Goal: Task Accomplishment & Management: Manage account settings

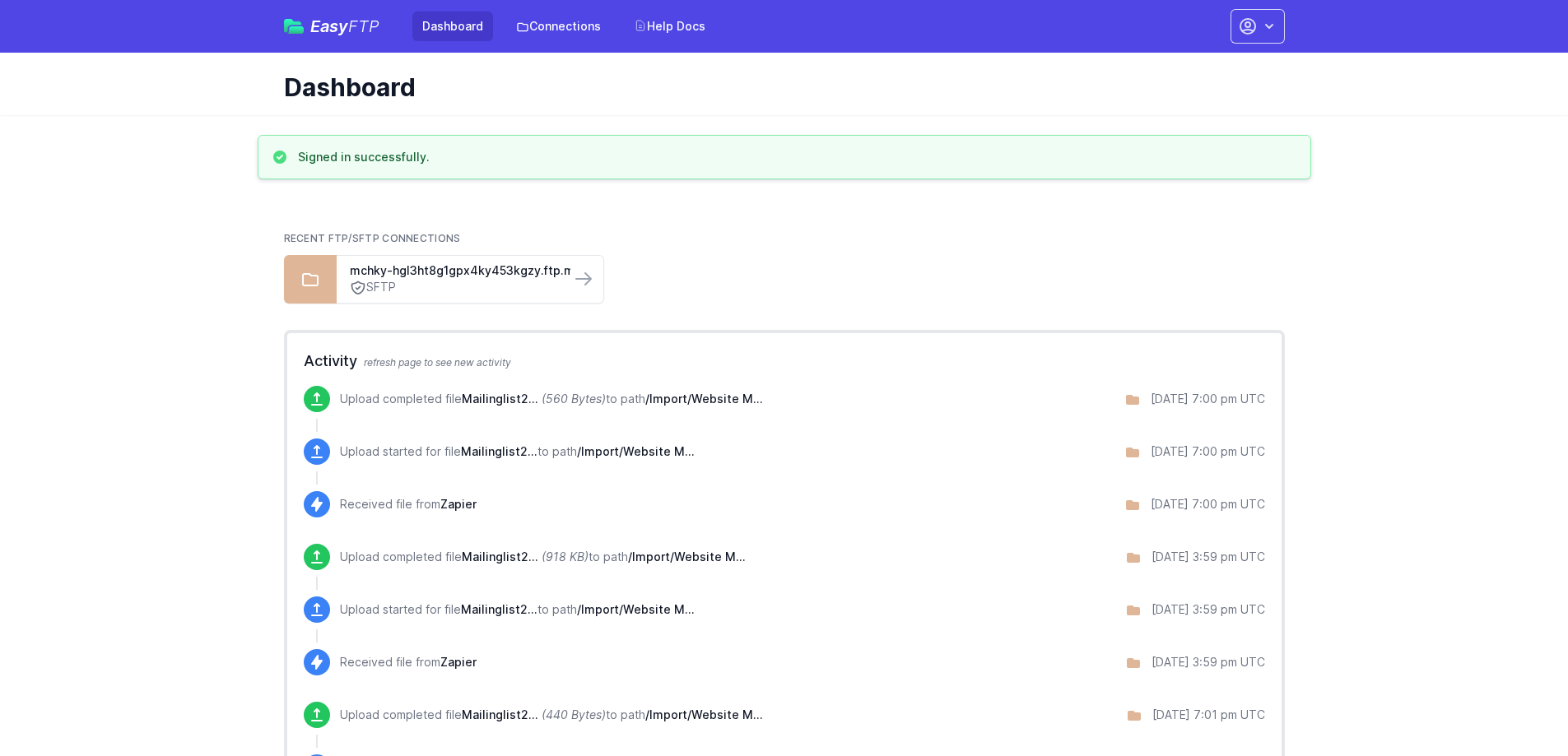
click at [750, 249] on div "Recent FTP/SFTP Connections mchky-hgl3ht8g1gpx4ky453kgzy.ftp.marketingcloud... …" at bounding box center [784, 268] width 1001 height 72
click at [1251, 19] on icon "button" at bounding box center [1247, 26] width 15 height 15
click at [1223, 65] on link "Account Settings" at bounding box center [1206, 68] width 158 height 30
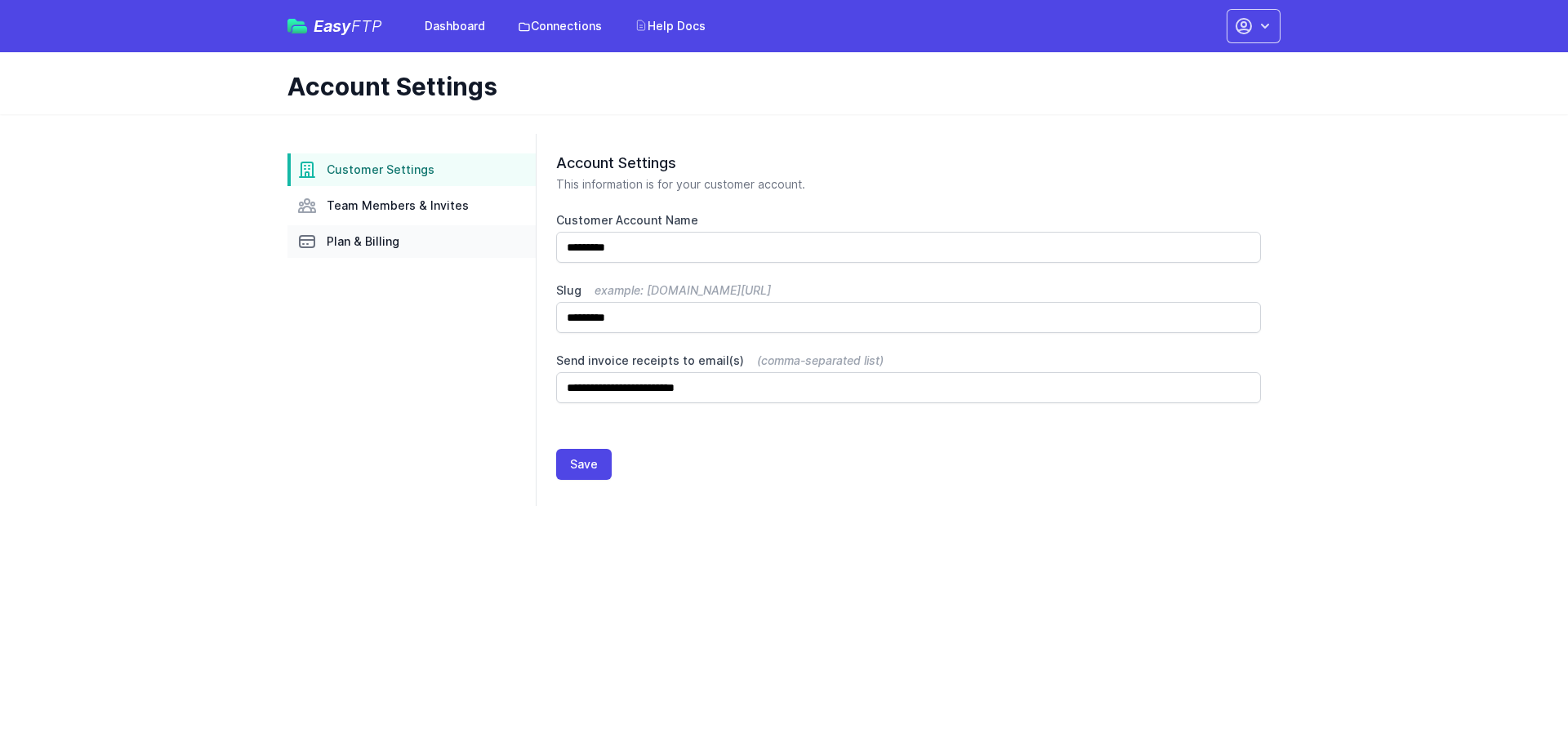
click at [391, 233] on link "Plan & Billing" at bounding box center [411, 241] width 248 height 33
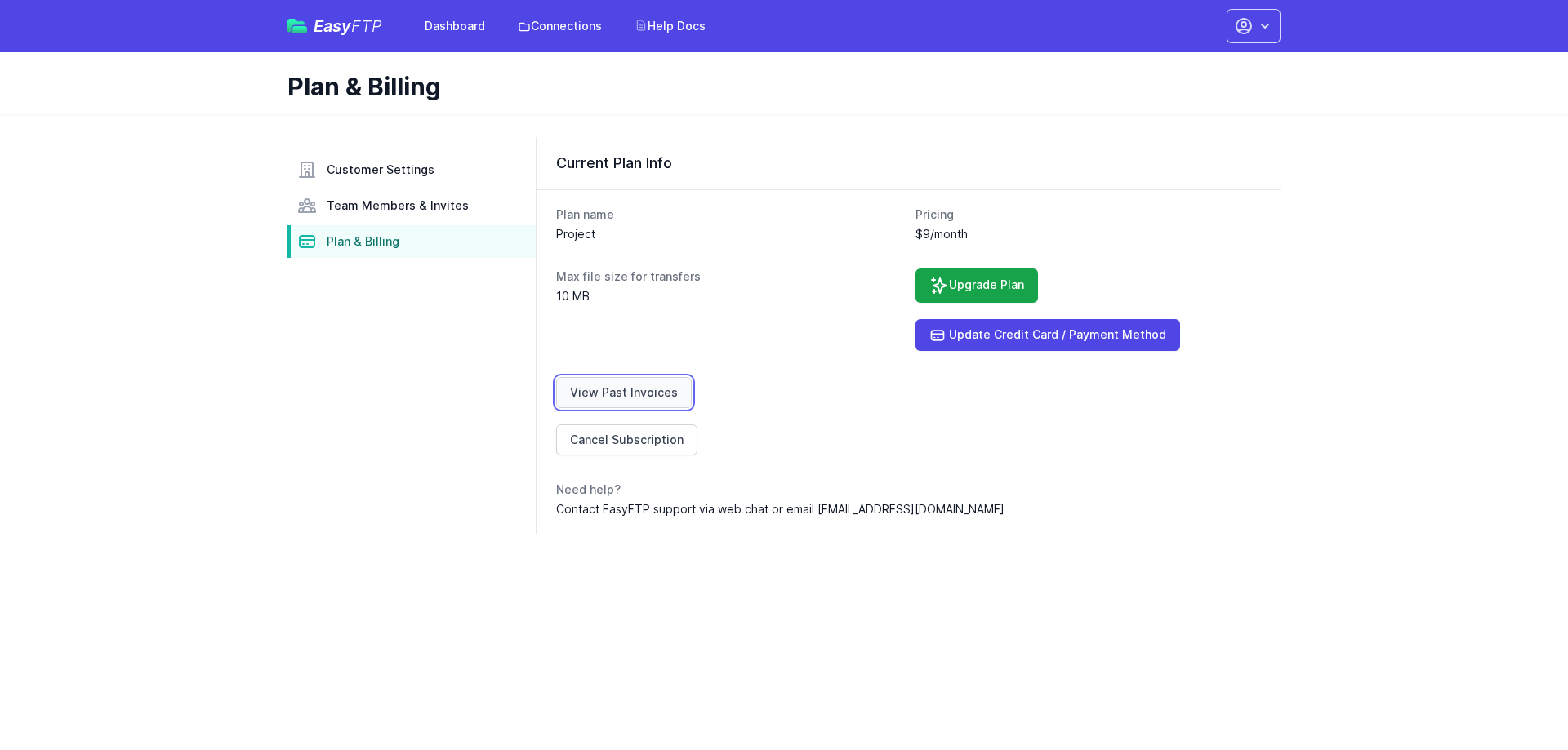
click at [626, 393] on link "View Past Invoices" at bounding box center [623, 392] width 136 height 31
